Goal: Task Accomplishment & Management: Use online tool/utility

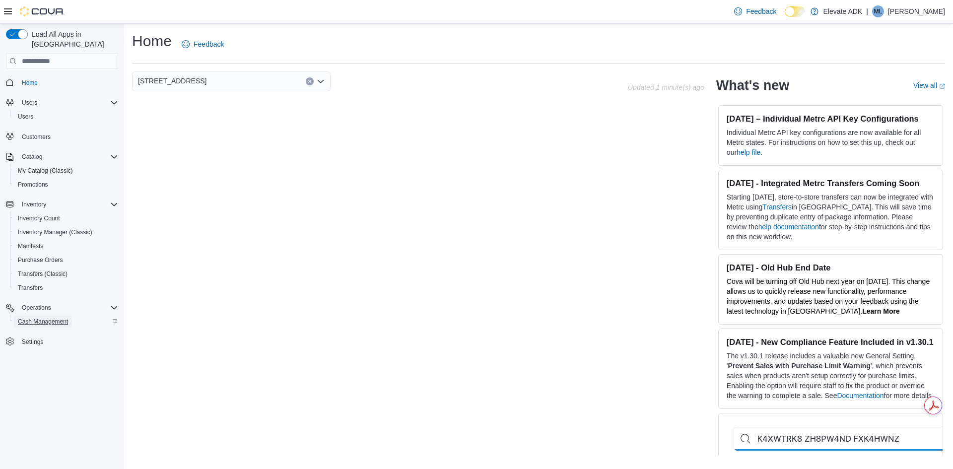
click at [57, 318] on span "Cash Management" at bounding box center [43, 322] width 50 height 8
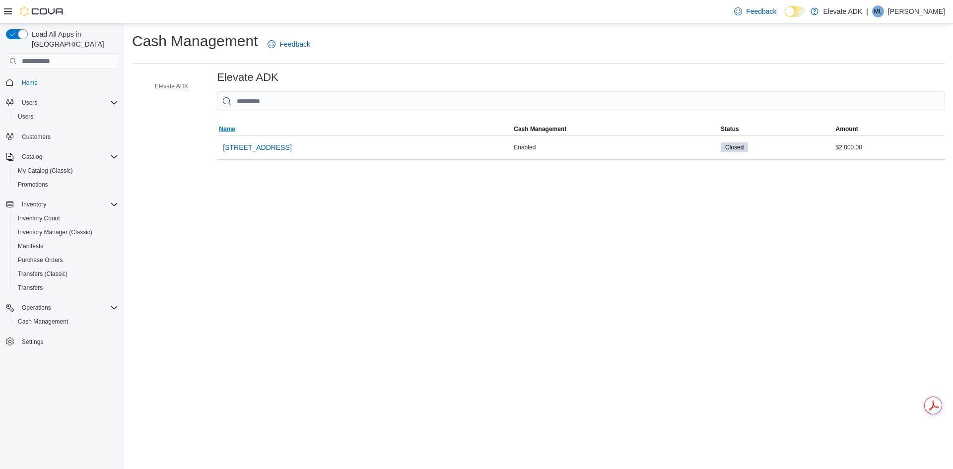
click at [266, 131] on span "Name" at bounding box center [364, 129] width 295 height 12
click at [273, 151] on span "[STREET_ADDRESS]" at bounding box center [257, 147] width 68 height 10
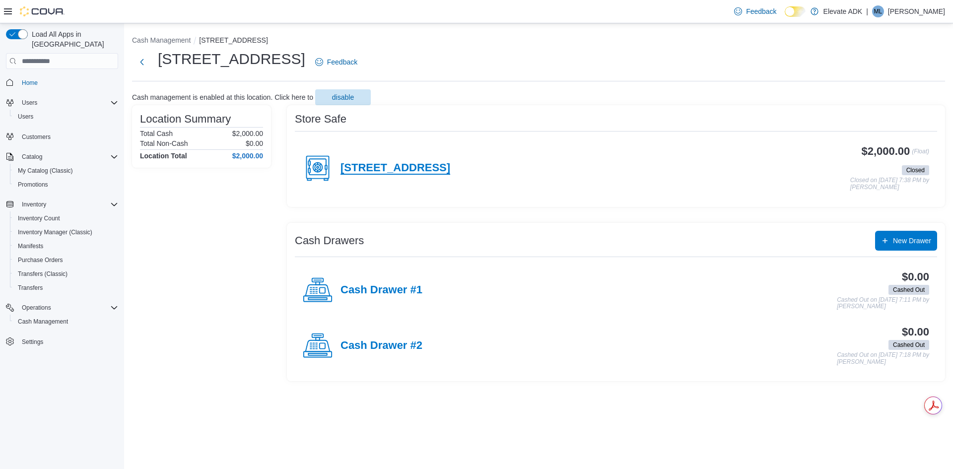
click at [382, 171] on h4 "[STREET_ADDRESS]" at bounding box center [395, 168] width 110 height 13
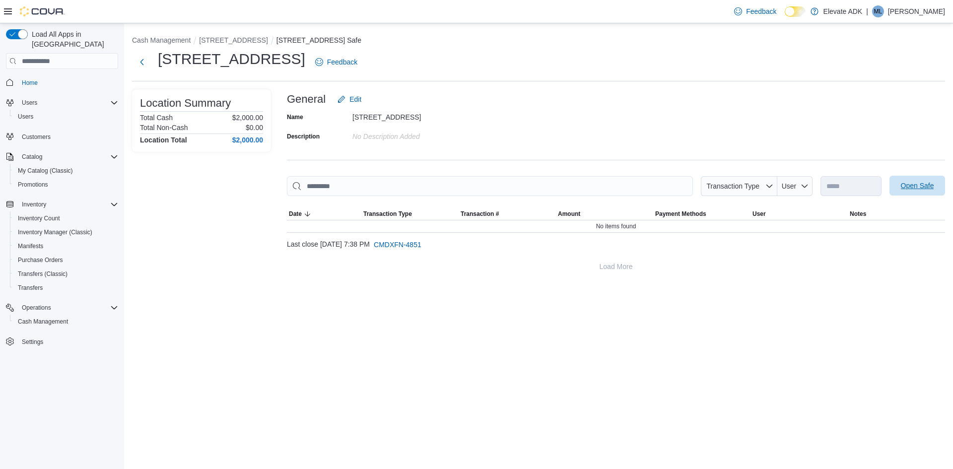
click at [901, 187] on span "Open Safe" at bounding box center [917, 186] width 33 height 10
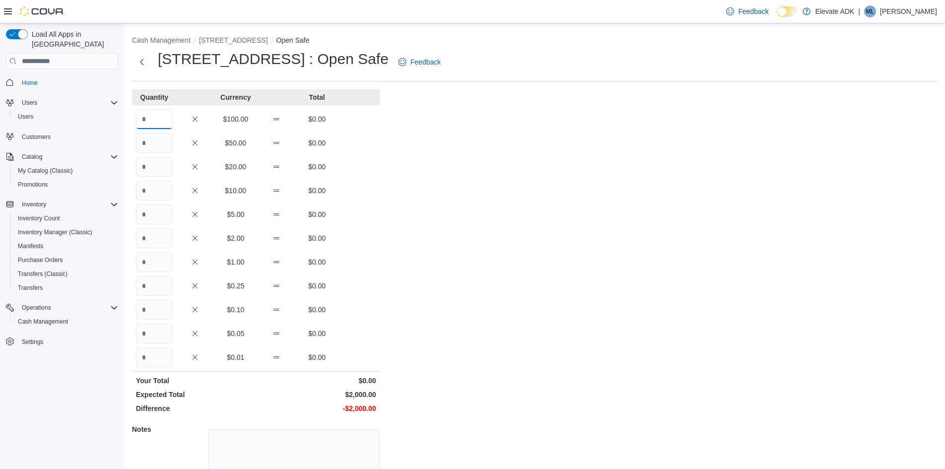
click at [157, 114] on input "Quantity" at bounding box center [154, 119] width 37 height 20
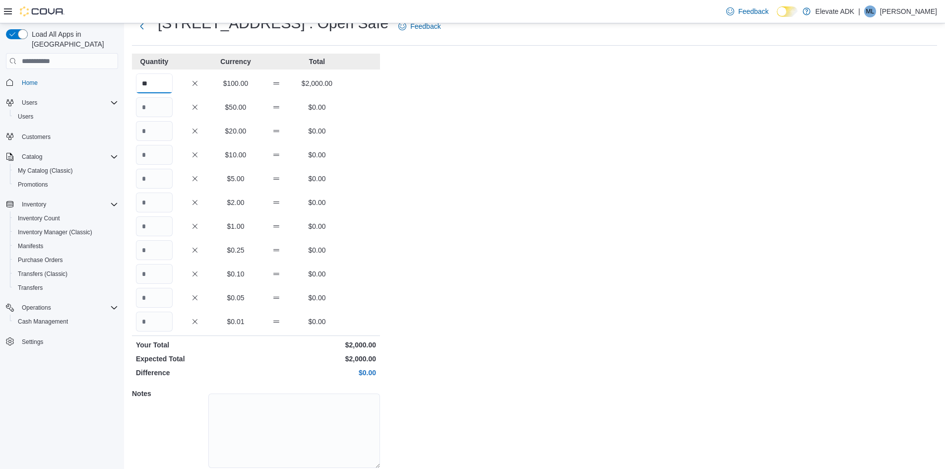
scroll to position [72, 0]
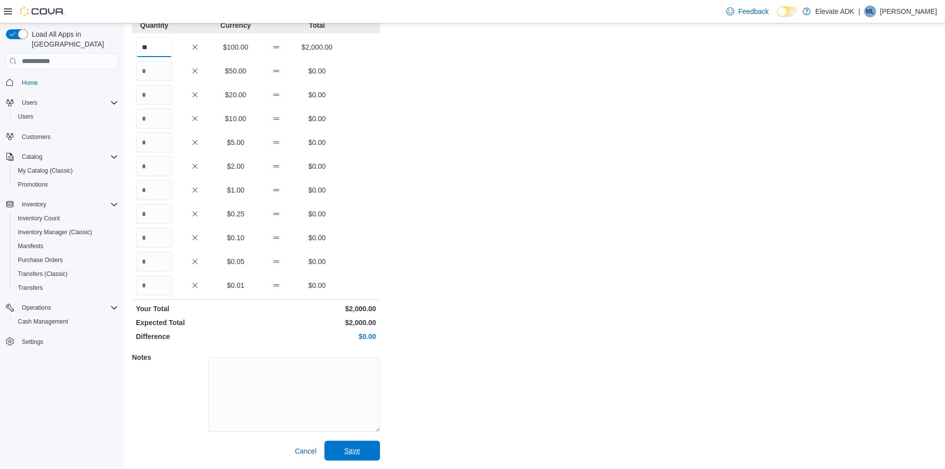
type input "**"
click at [342, 454] on span "Save" at bounding box center [352, 451] width 44 height 20
